Goal: Check status: Check status

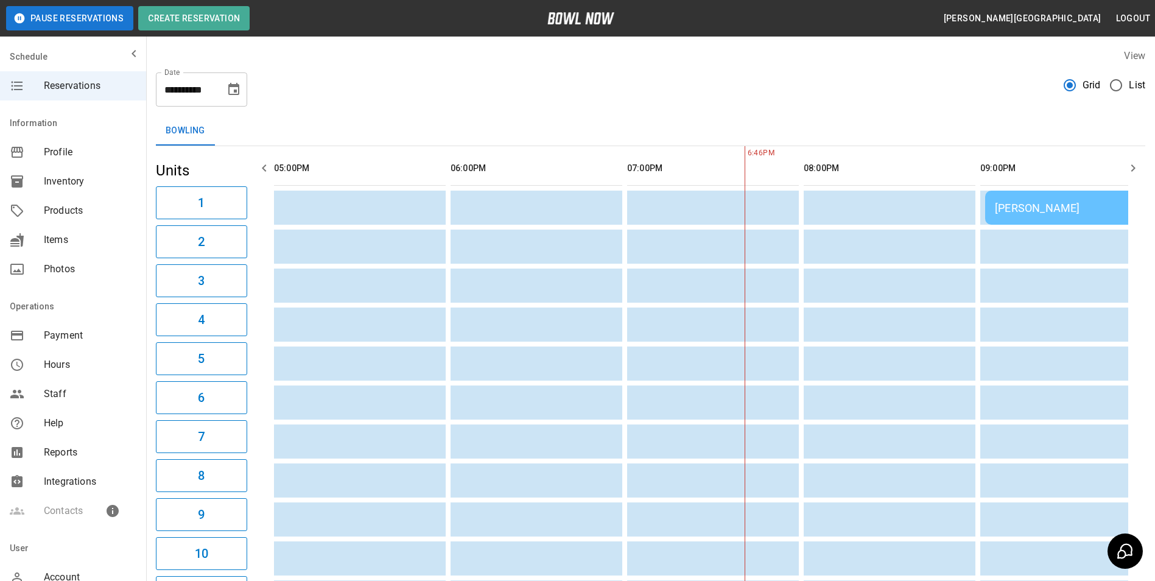
scroll to position [0, 353]
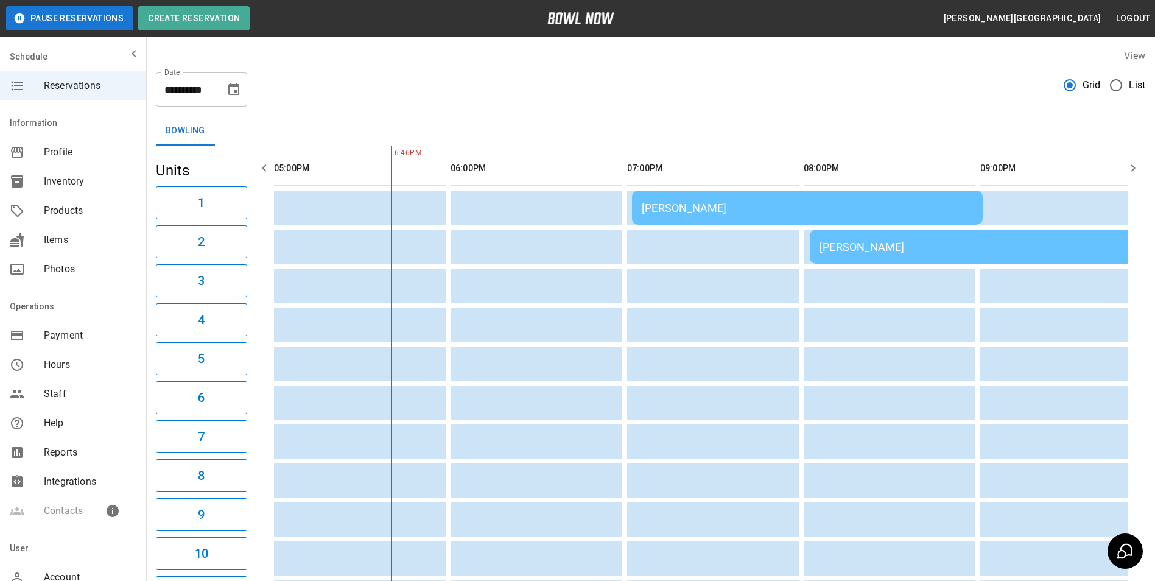
click at [863, 250] on div "[PERSON_NAME]" at bounding box center [984, 246] width 331 height 13
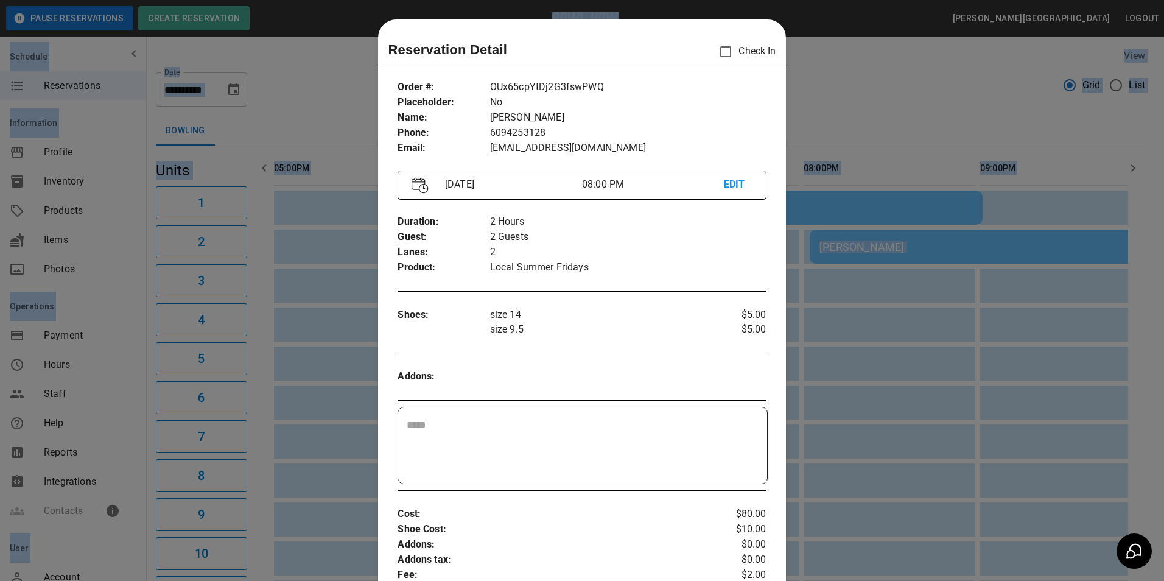
click at [863, 250] on div at bounding box center [582, 290] width 1164 height 581
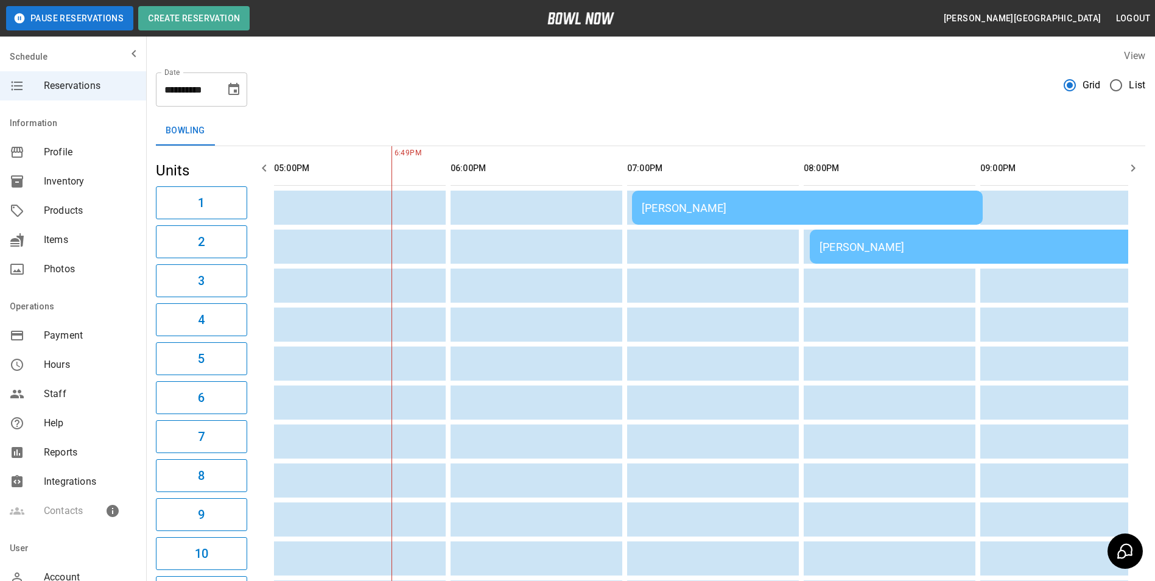
click at [863, 250] on div "[PERSON_NAME]" at bounding box center [984, 246] width 331 height 13
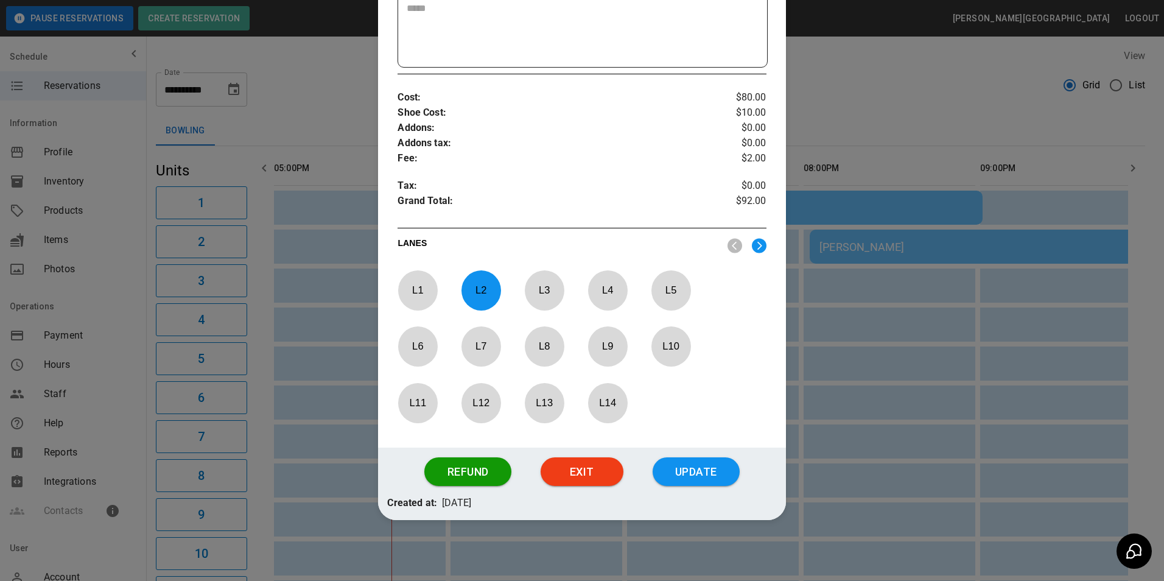
scroll to position [355, 0]
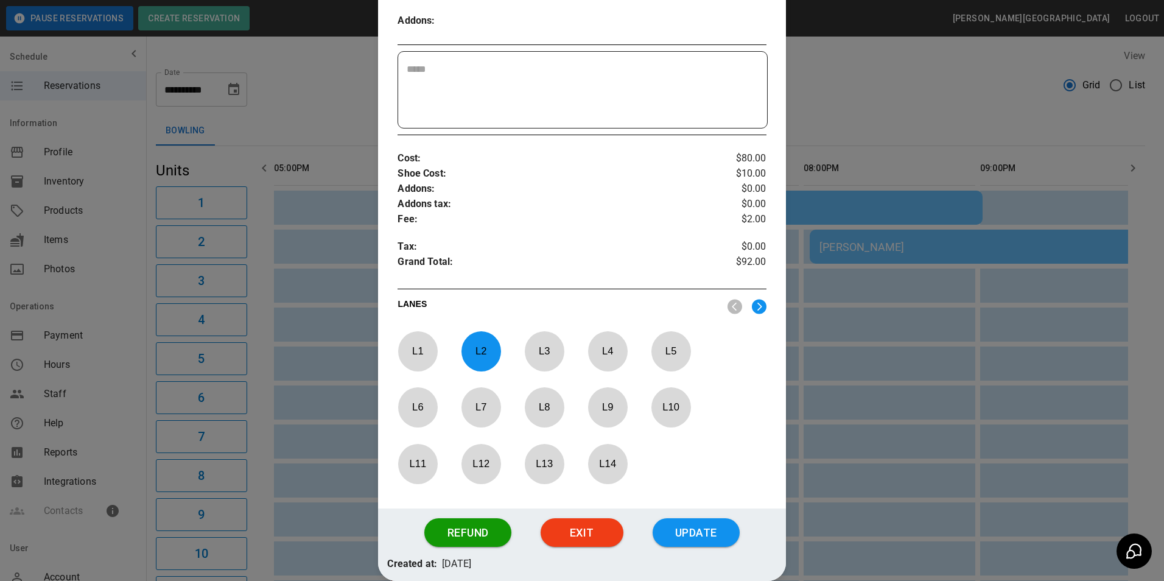
click at [891, 388] on div at bounding box center [582, 290] width 1164 height 581
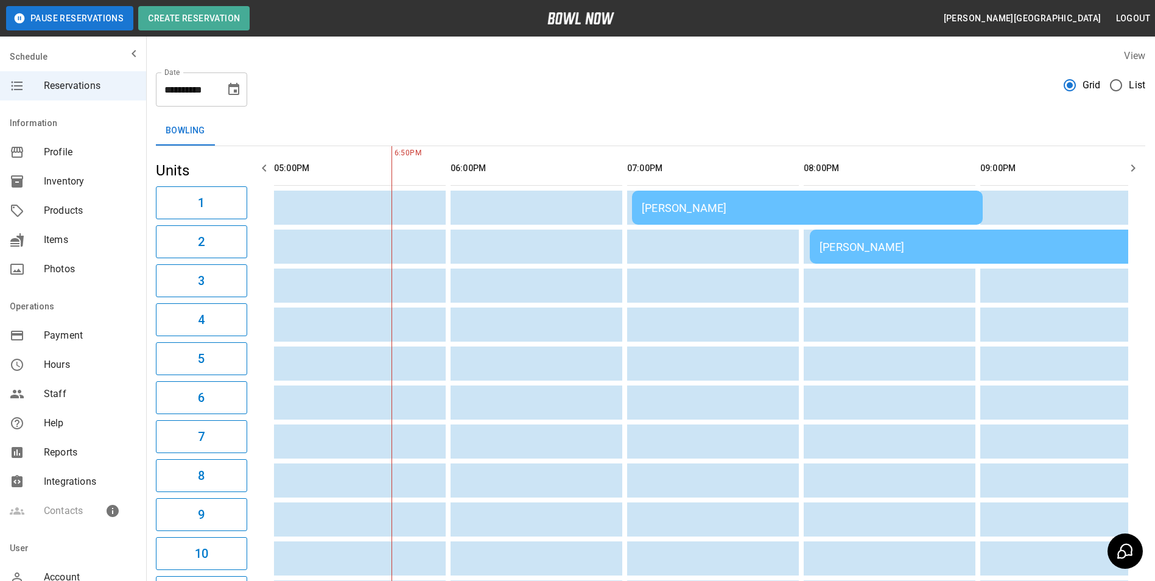
click at [861, 203] on div "[PERSON_NAME]" at bounding box center [807, 207] width 331 height 13
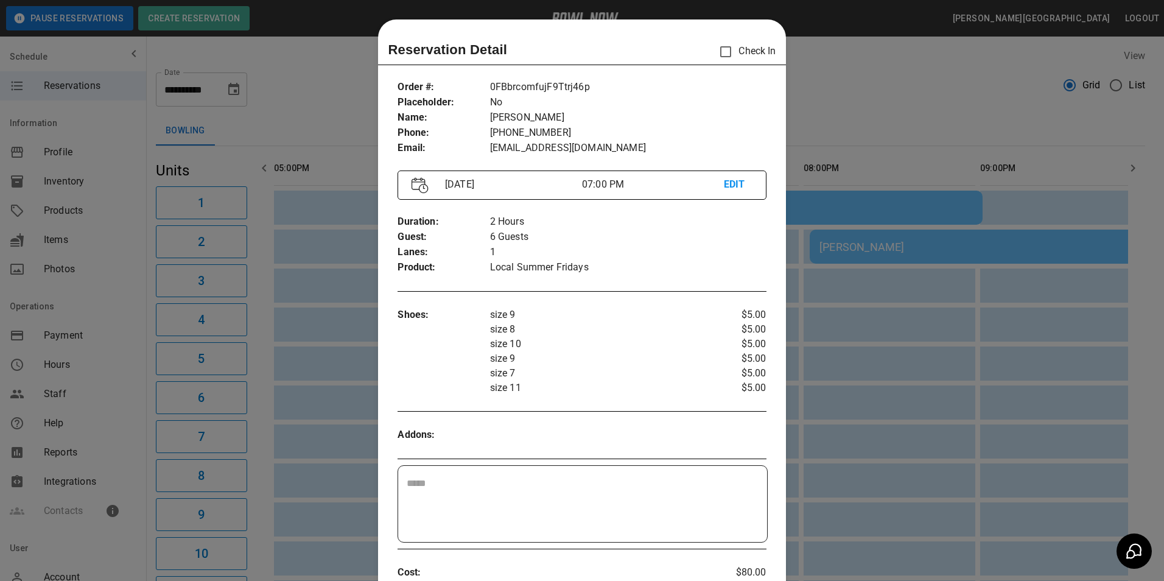
scroll to position [19, 0]
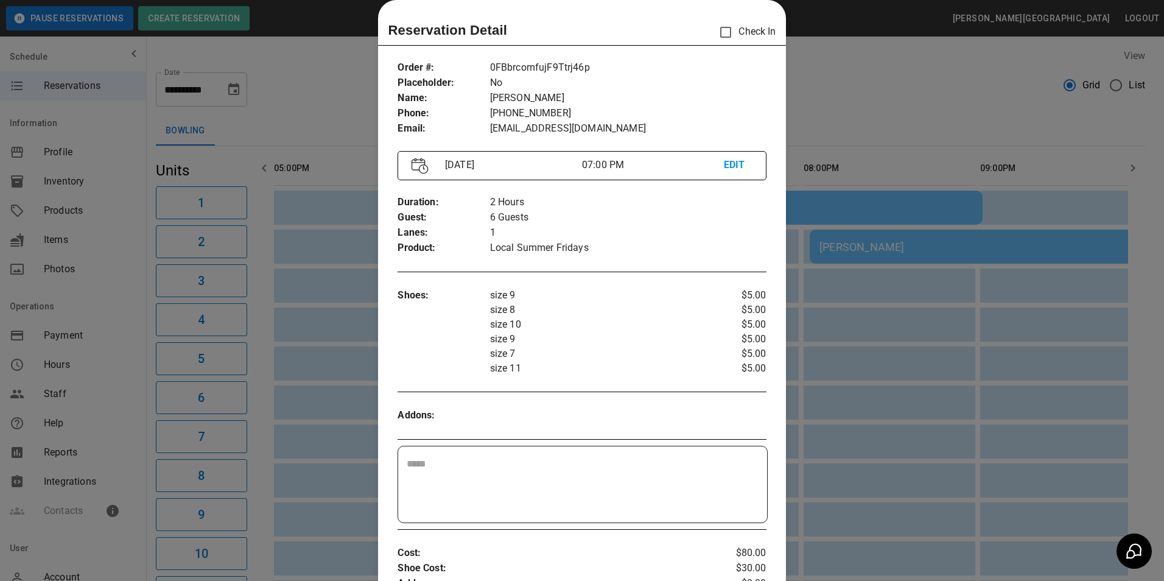
click at [902, 177] on div at bounding box center [582, 290] width 1164 height 581
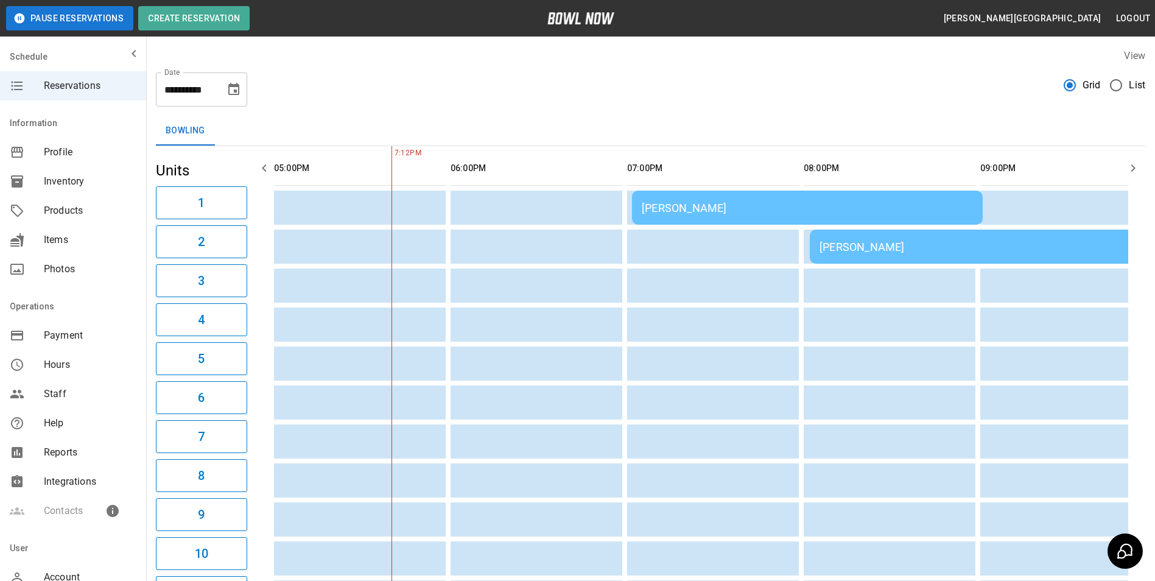
click at [737, 203] on div "[PERSON_NAME]" at bounding box center [807, 207] width 331 height 13
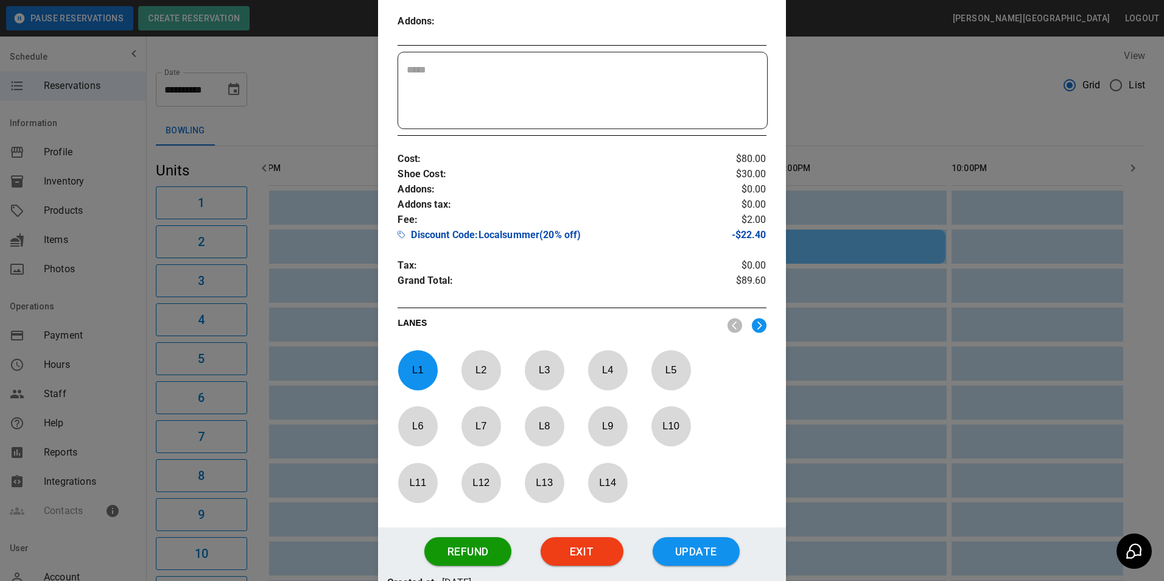
scroll to position [493, 0]
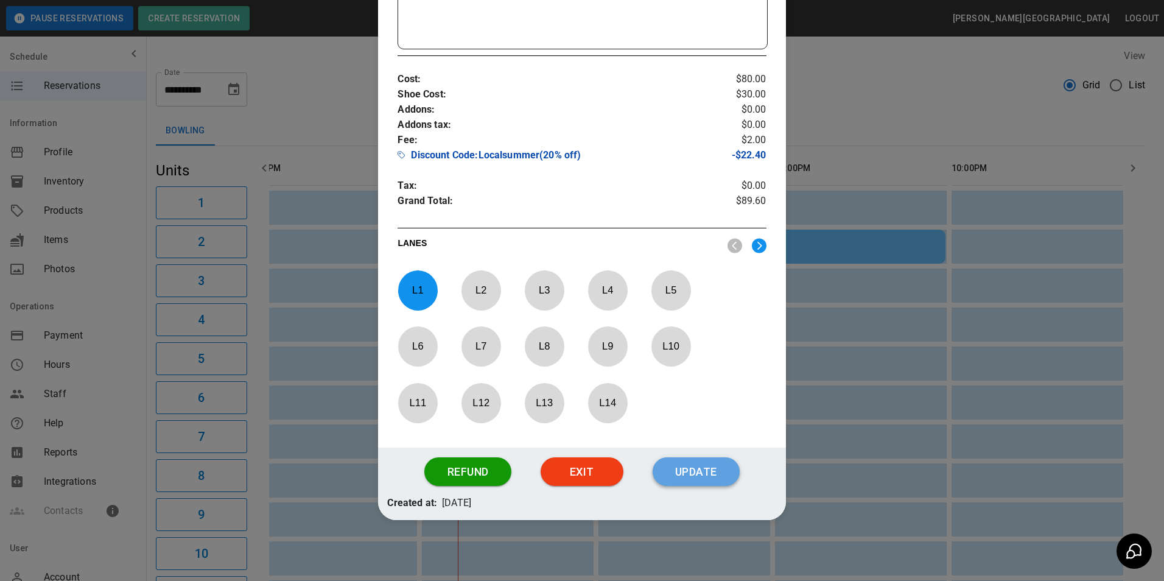
click at [705, 474] on button "Update" at bounding box center [696, 471] width 87 height 29
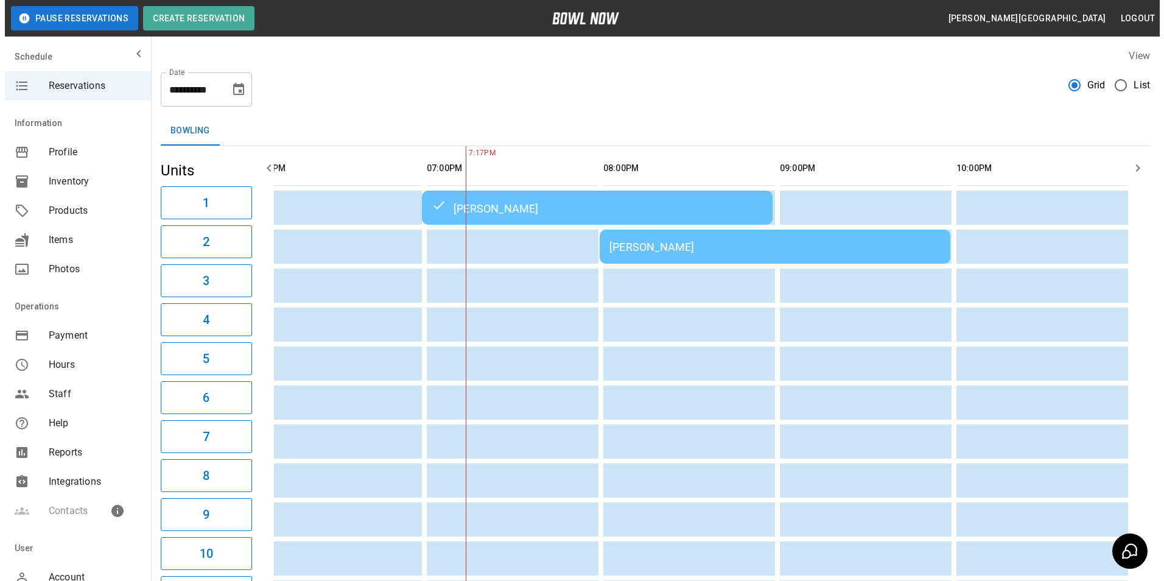
scroll to position [0, 559]
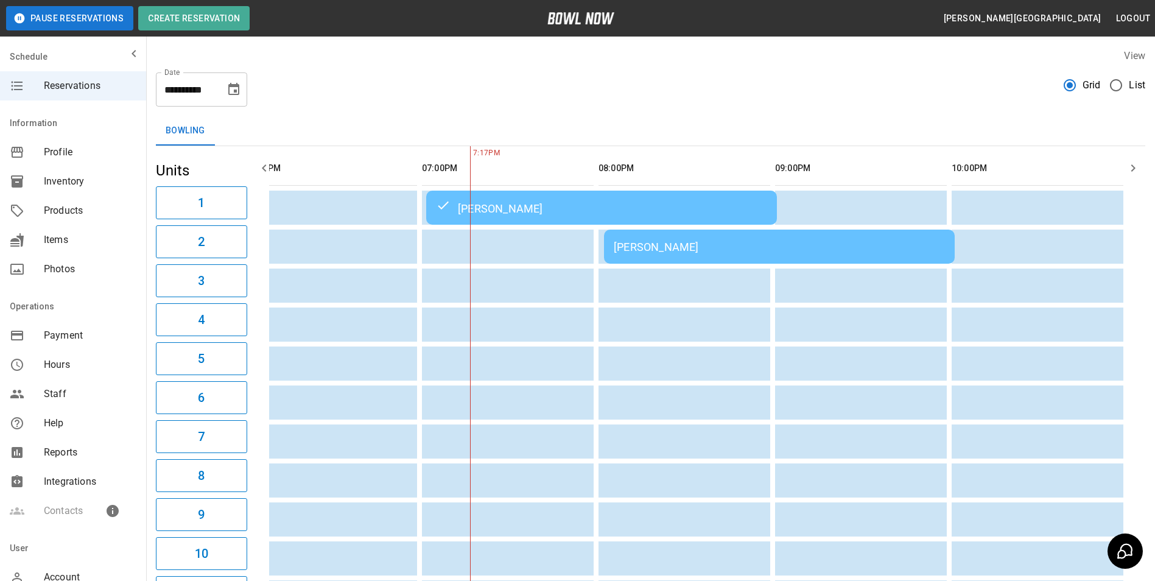
click at [549, 200] on td "[PERSON_NAME]" at bounding box center [601, 208] width 351 height 34
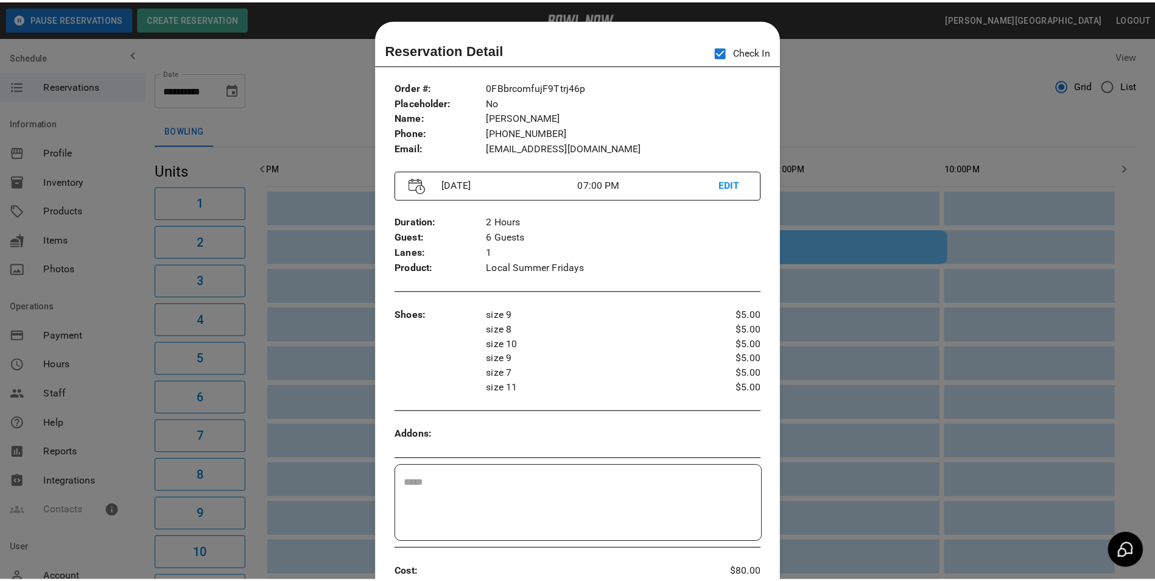
scroll to position [19, 0]
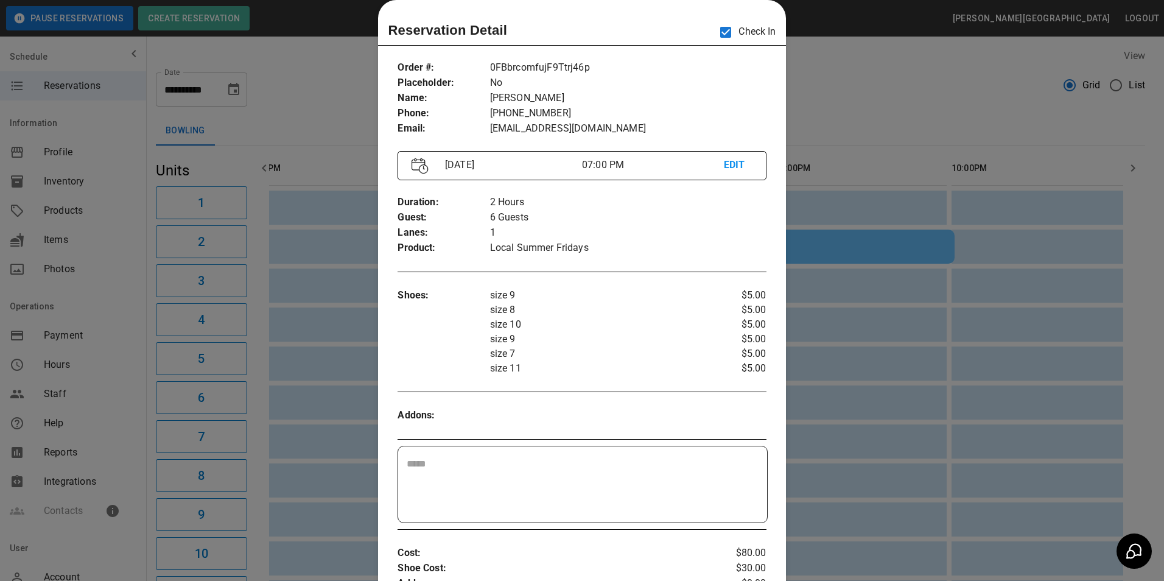
click at [861, 151] on div at bounding box center [582, 290] width 1164 height 581
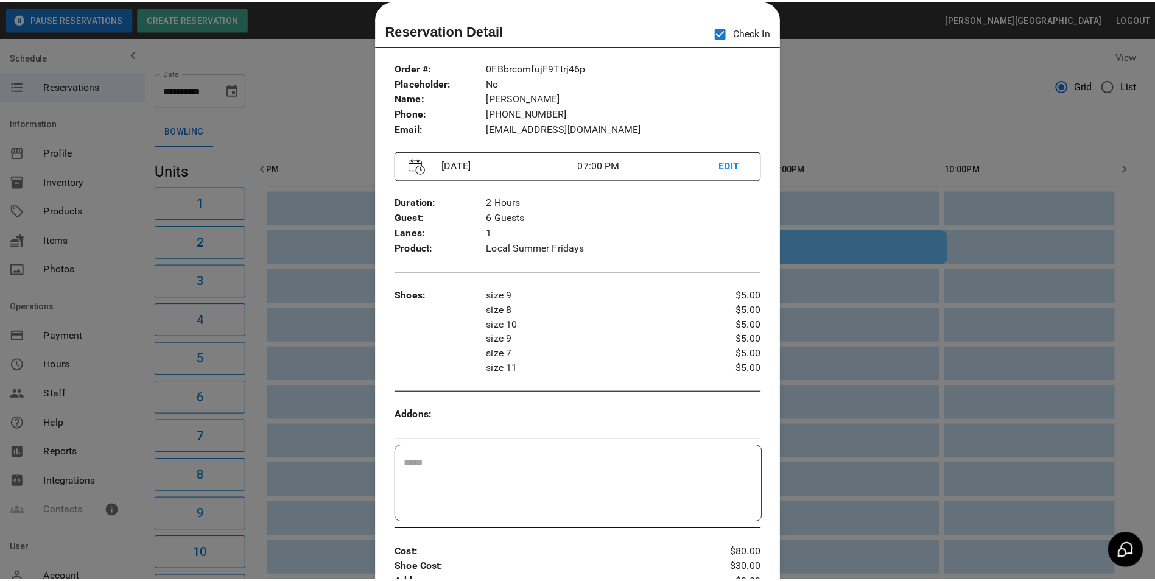
scroll to position [0, 539]
